Goal: Check status: Check status

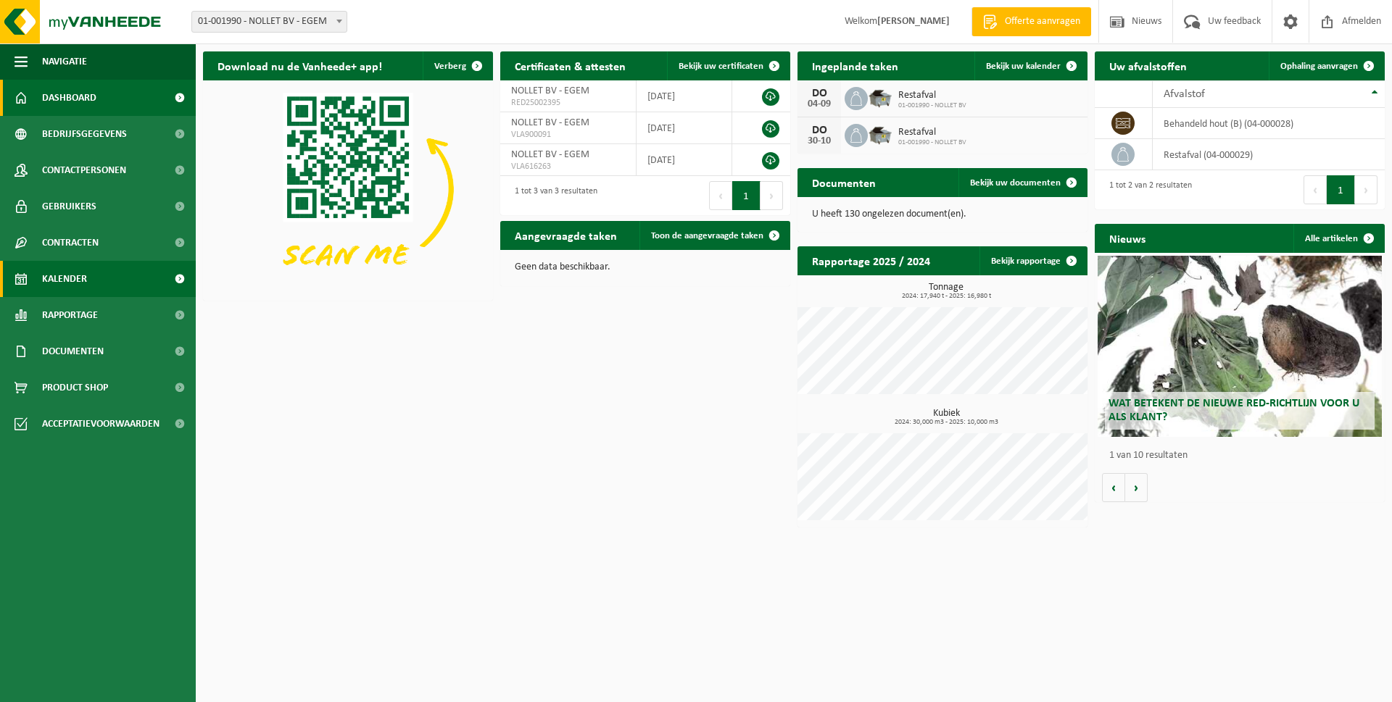
click at [99, 283] on link "Kalender" at bounding box center [98, 279] width 196 height 36
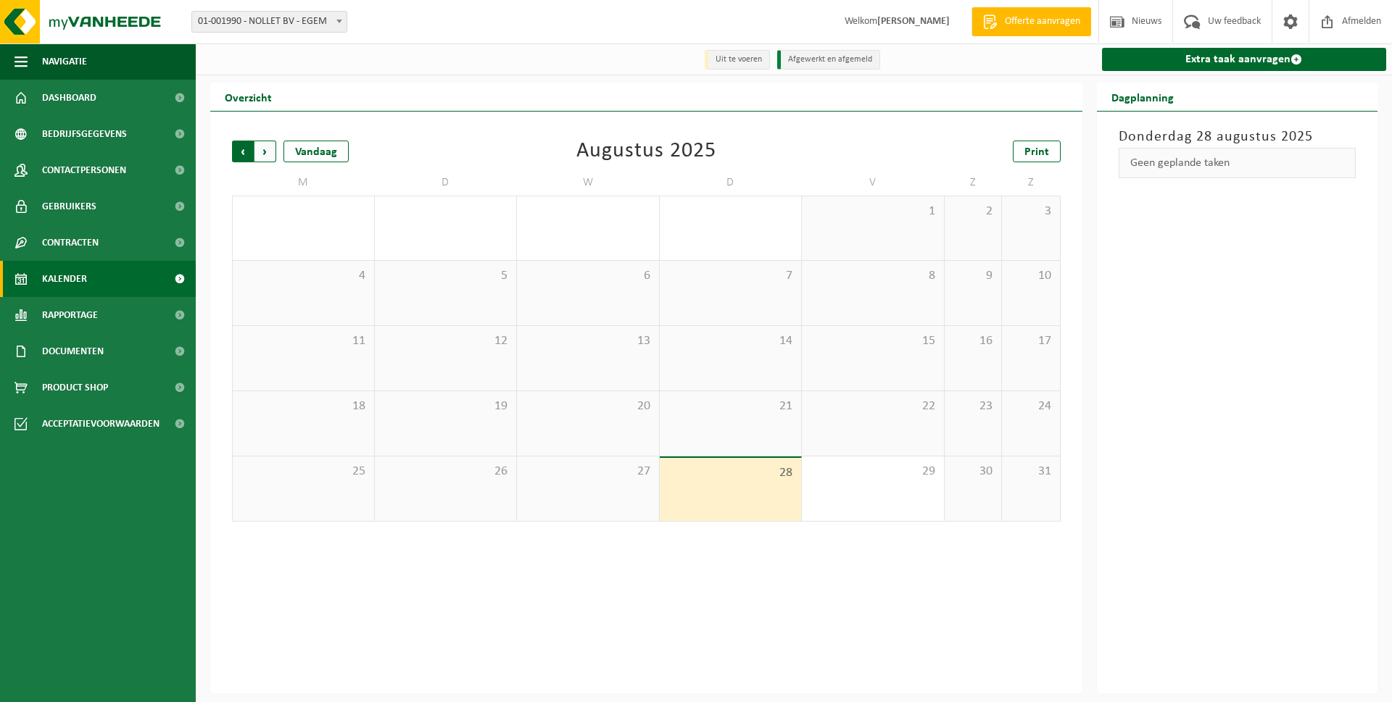
click at [264, 154] on span "Volgende" at bounding box center [265, 152] width 22 height 22
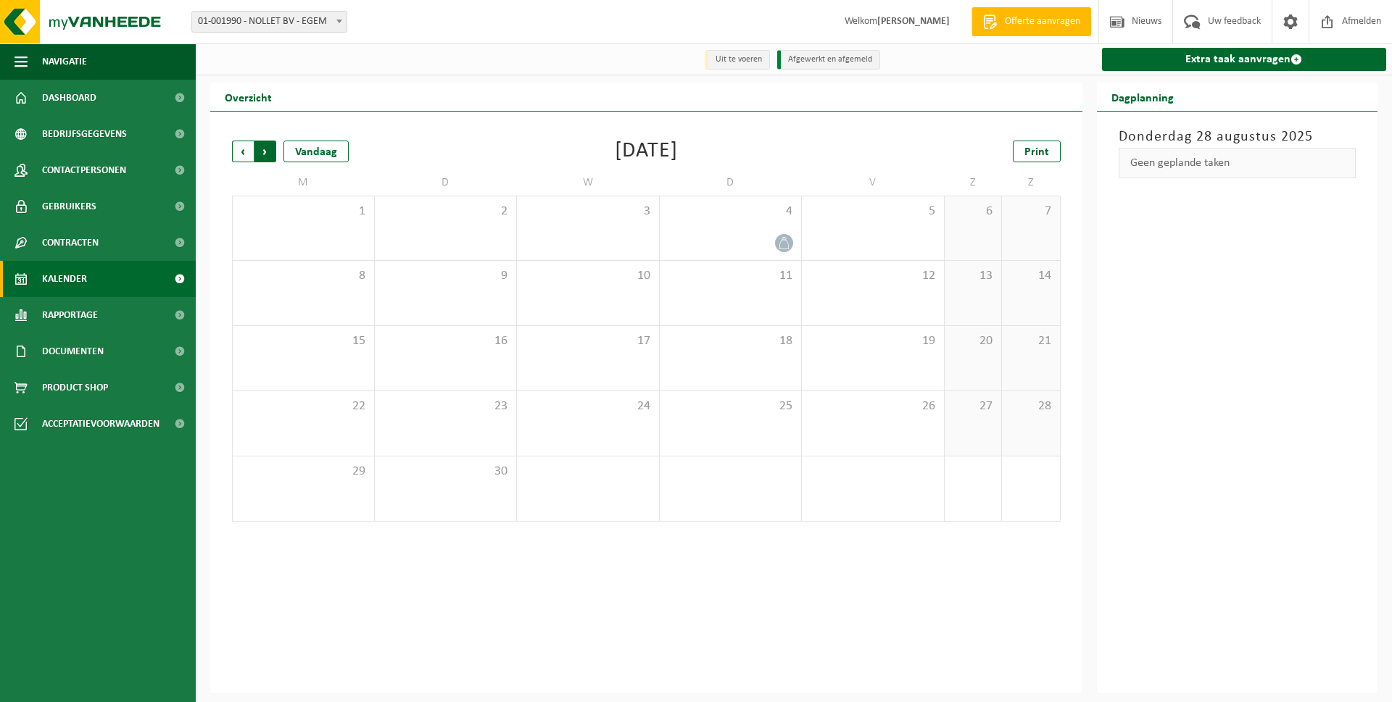
click at [239, 154] on span "Vorige" at bounding box center [243, 152] width 22 height 22
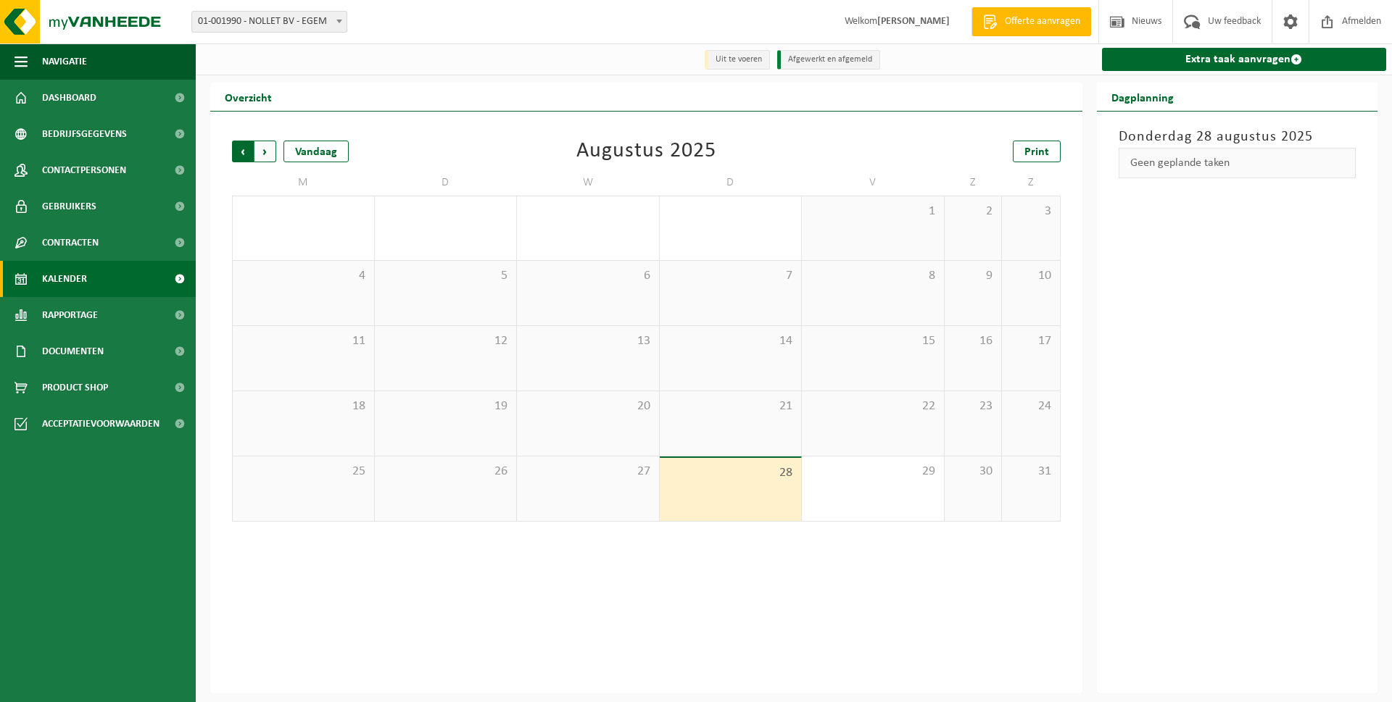
click at [262, 149] on span "Volgende" at bounding box center [265, 152] width 22 height 22
